Goal: Ask a question: Seek information or help from site administrators or community

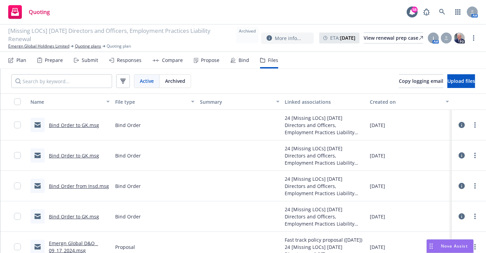
click at [442, 247] on span "Nova Assist" at bounding box center [454, 246] width 27 height 6
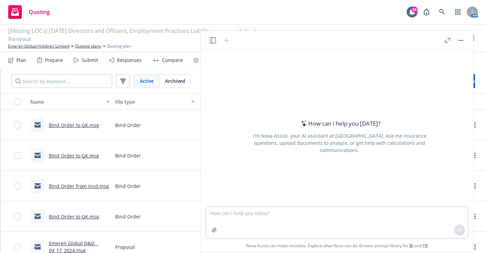
click at [324, 223] on textarea at bounding box center [337, 222] width 262 height 31
type textarea "what is sceintific advisory board mean D&O"
